Goal: Find contact information: Obtain details needed to contact an individual or organization

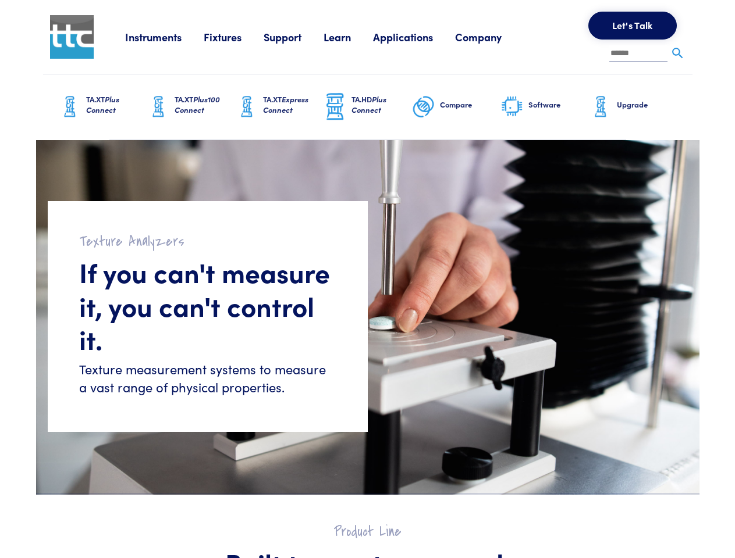
click at [367, 279] on div "Texture Analyzers If you can't measure it, you can't control it. Texture measur…" at bounding box center [208, 316] width 320 height 231
click at [165, 37] on link "Instruments" at bounding box center [164, 37] width 79 height 15
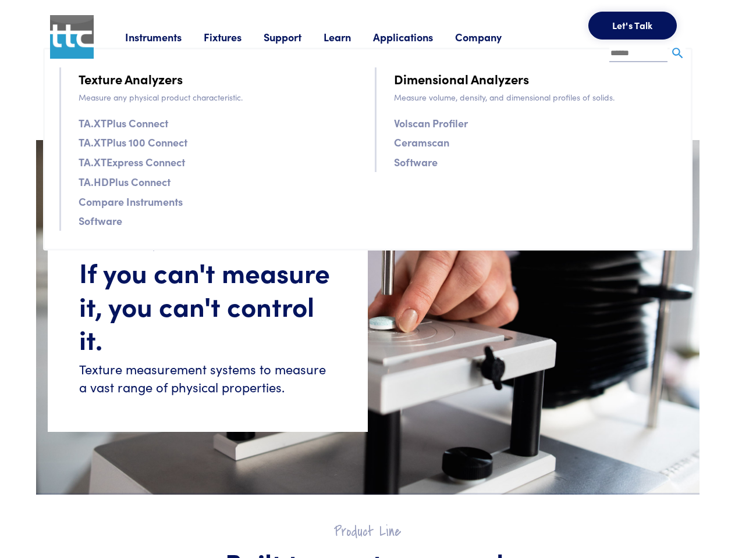
click at [235, 37] on link "Fixtures" at bounding box center [234, 37] width 60 height 15
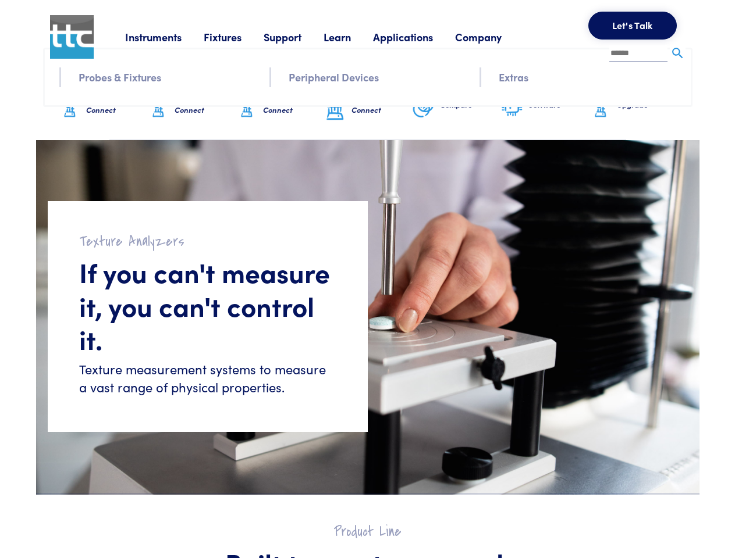
click at [296, 37] on link "Support" at bounding box center [294, 37] width 60 height 15
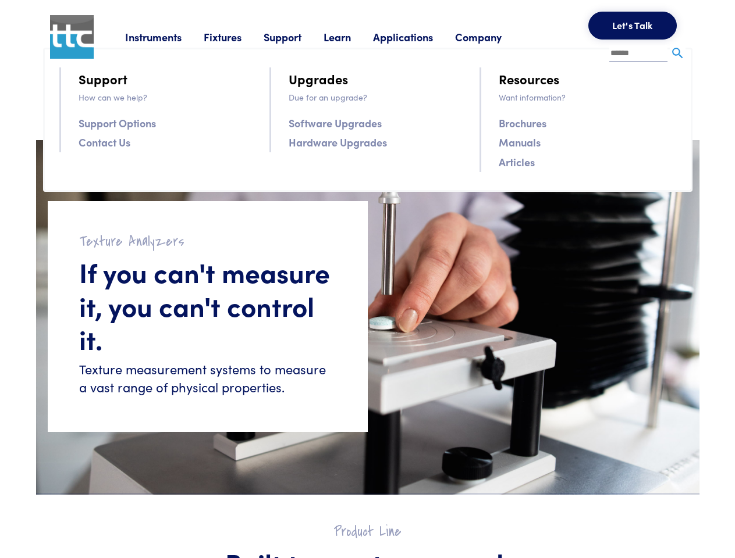
click at [351, 37] on link "Learn" at bounding box center [347, 37] width 49 height 15
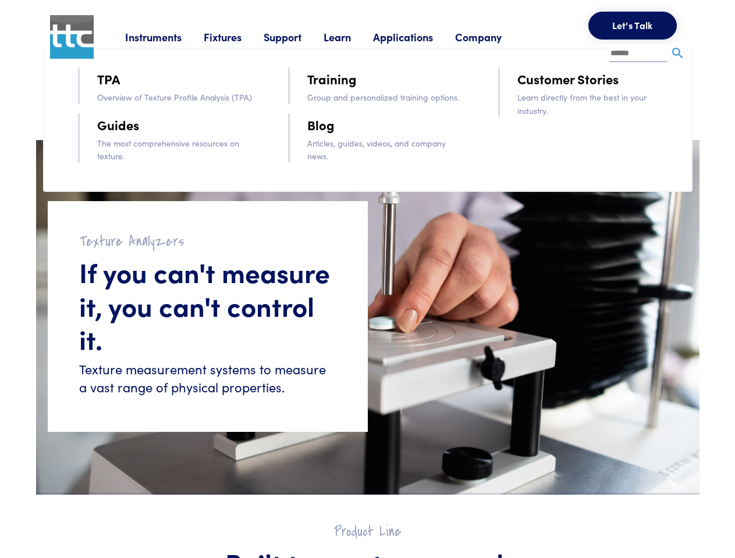
click at [418, 37] on link "Applications" at bounding box center [414, 37] width 82 height 15
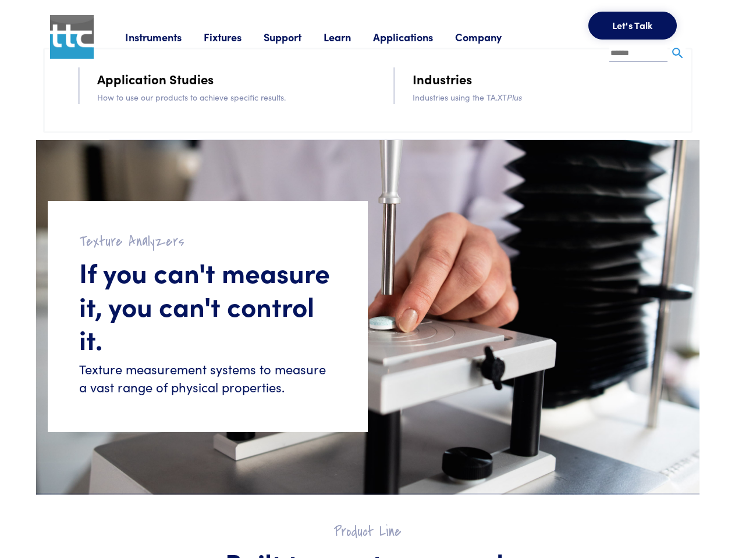
click at [493, 37] on link "Company" at bounding box center [489, 37] width 69 height 15
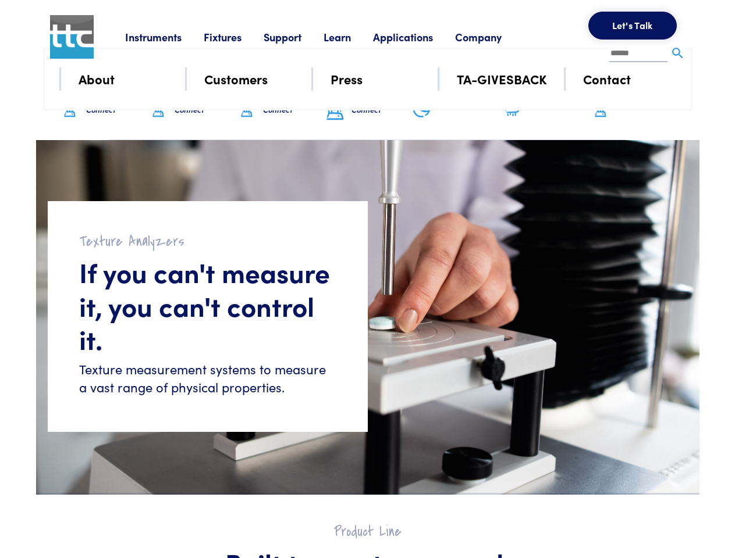
click at [632, 26] on button "Let's Talk" at bounding box center [632, 26] width 88 height 28
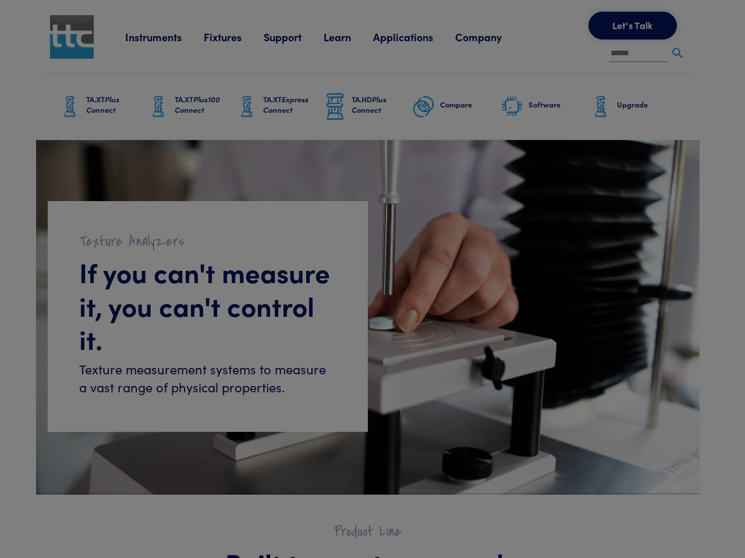
click at [0, 0] on div "**********" at bounding box center [0, 0] width 0 height 0
